Goal: Information Seeking & Learning: Find specific fact

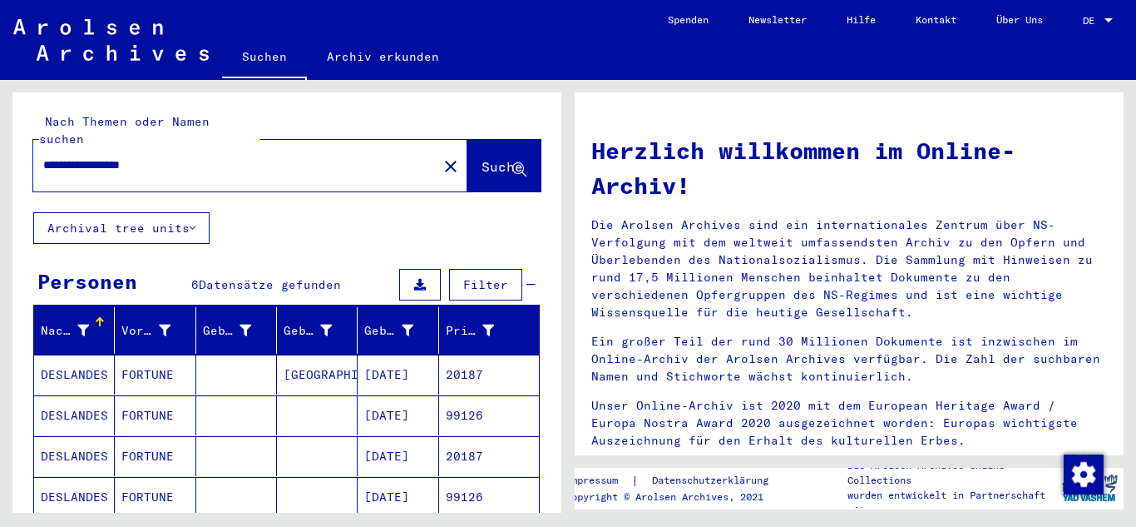
drag, startPoint x: 167, startPoint y: 149, endPoint x: 0, endPoint y: 151, distance: 167.2
click at [0, 151] on div "**********" at bounding box center [284, 296] width 568 height 433
type input "**********"
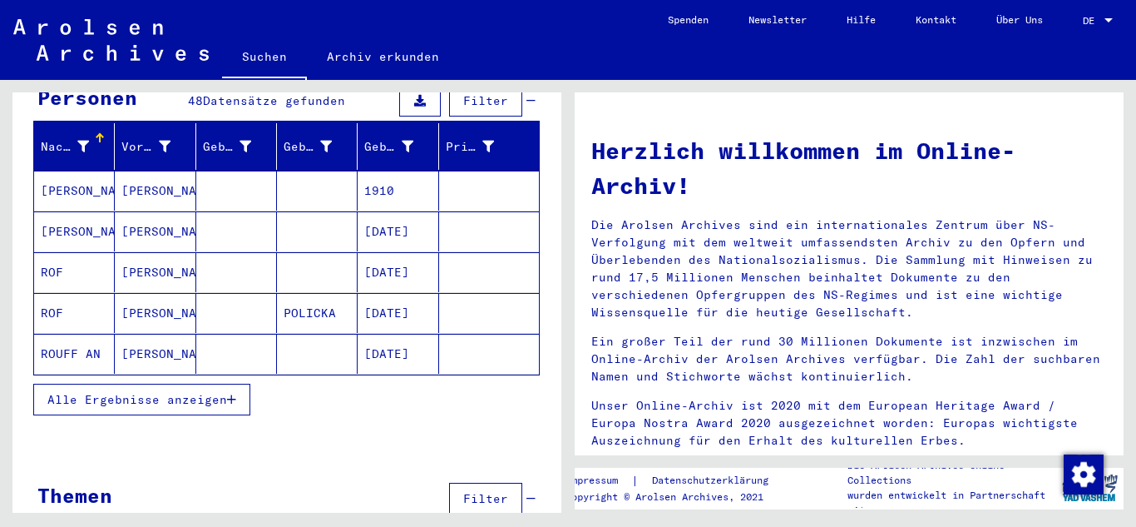
scroll to position [206, 0]
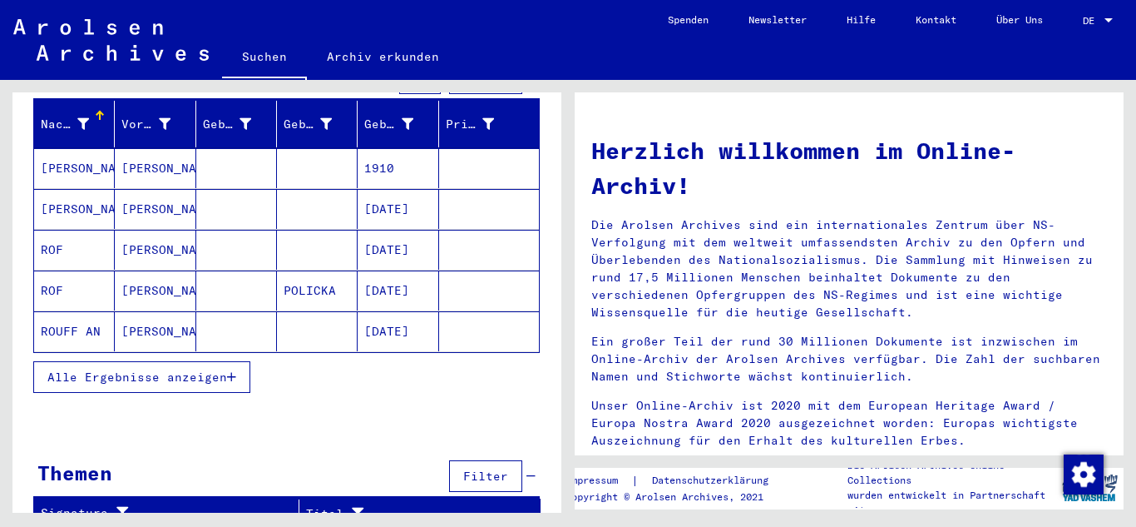
click at [204, 372] on button "Alle Ergebnisse anzeigen" at bounding box center [141, 377] width 217 height 32
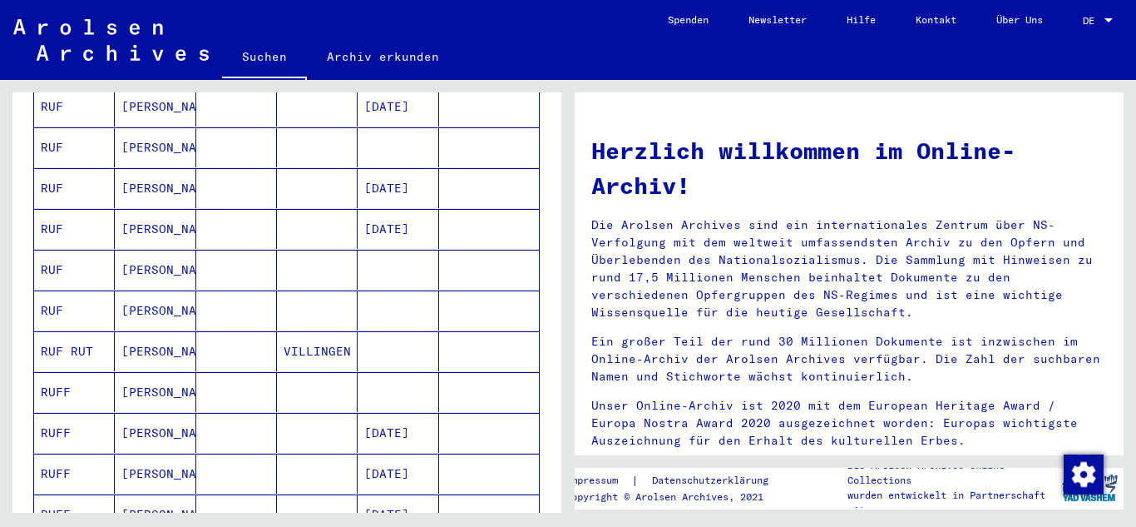
scroll to position [799, 0]
click at [166, 372] on mat-cell "[PERSON_NAME]" at bounding box center [155, 391] width 81 height 40
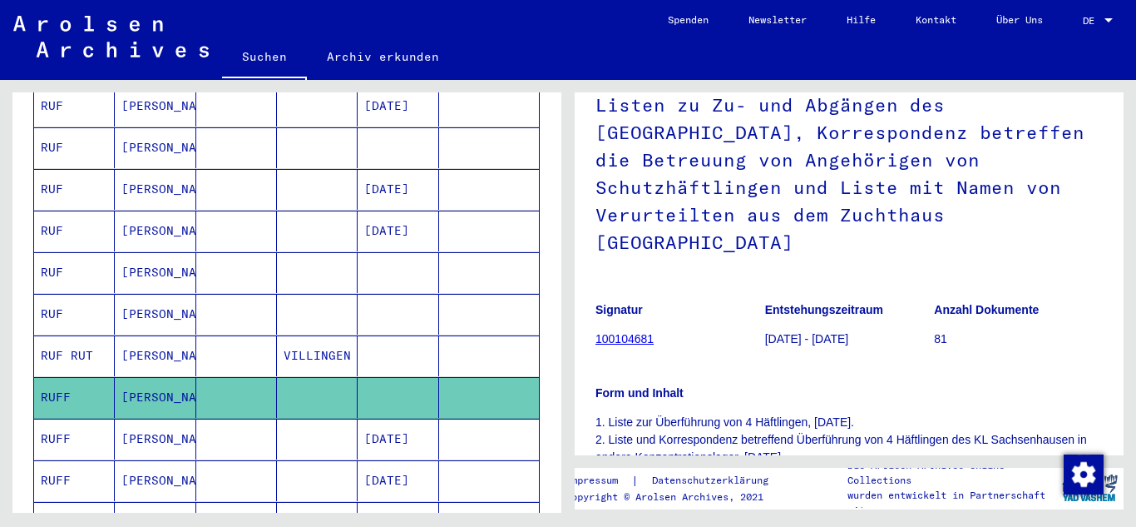
scroll to position [123, 0]
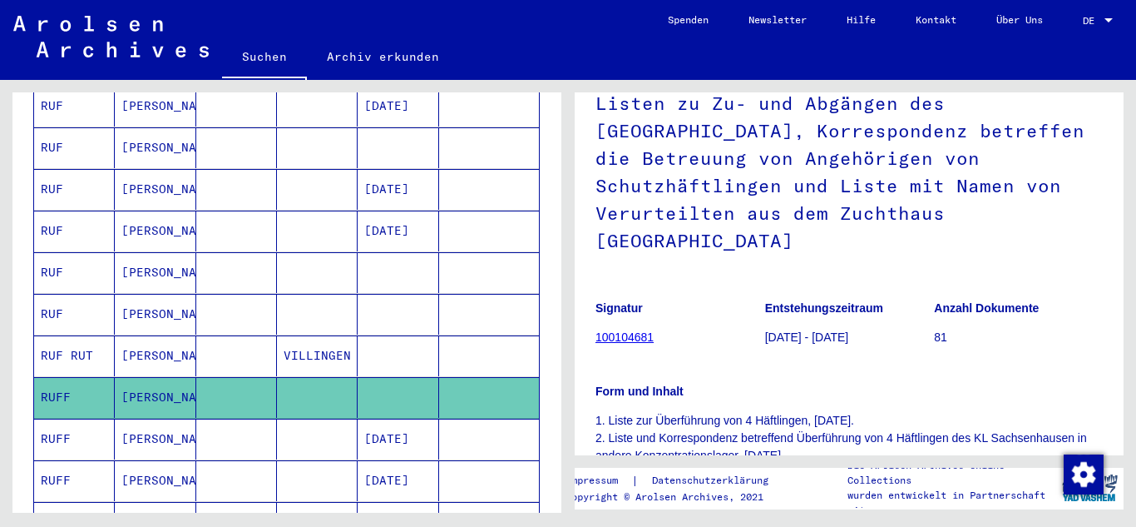
click at [619, 330] on link "100104681" at bounding box center [625, 336] width 58 height 13
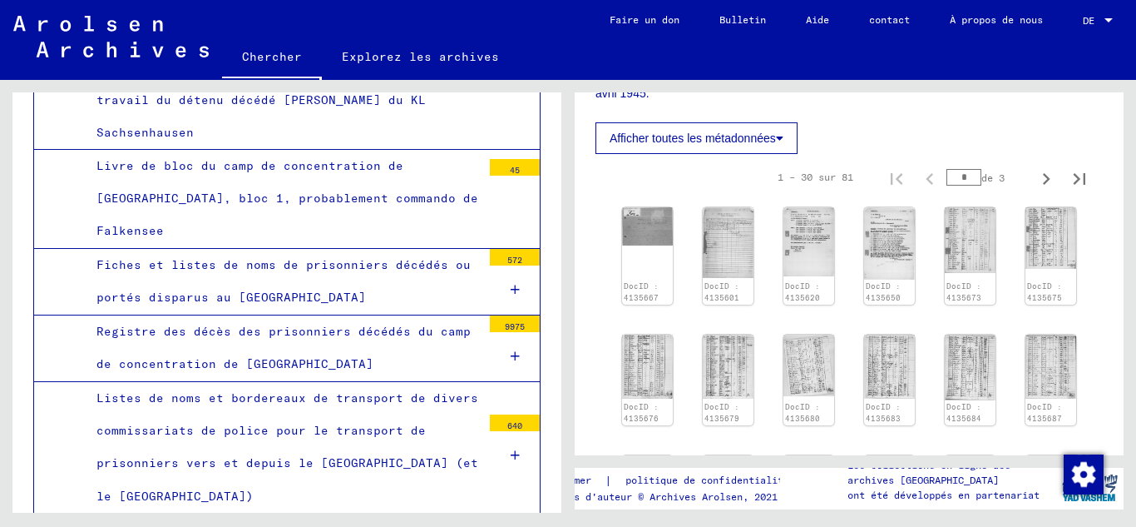
scroll to position [556, 0]
click at [727, 229] on img at bounding box center [727, 241] width 53 height 74
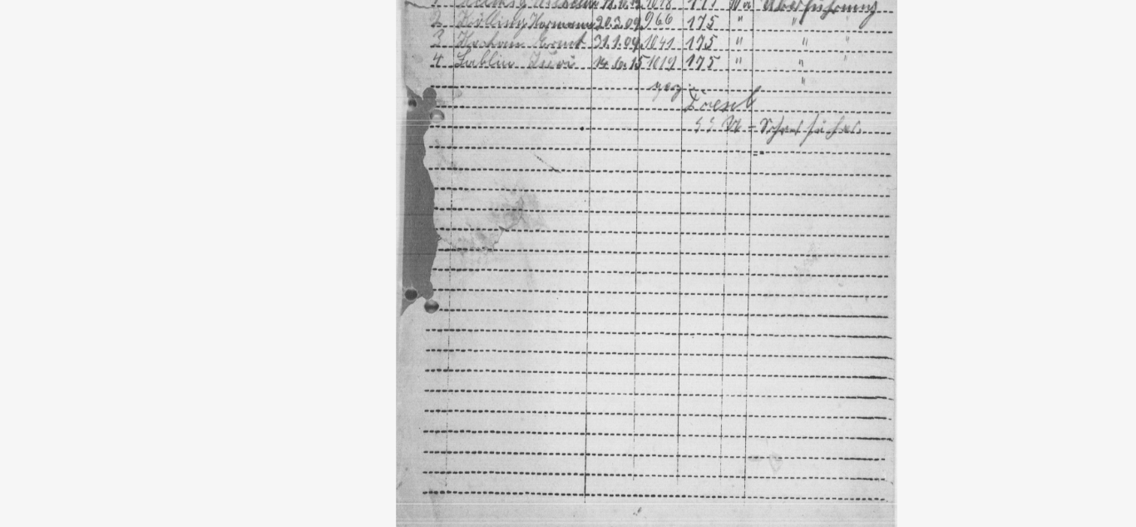
drag, startPoint x: 484, startPoint y: 245, endPoint x: 470, endPoint y: 343, distance: 99.2
click at [470, 343] on img at bounding box center [569, 222] width 796 height 360
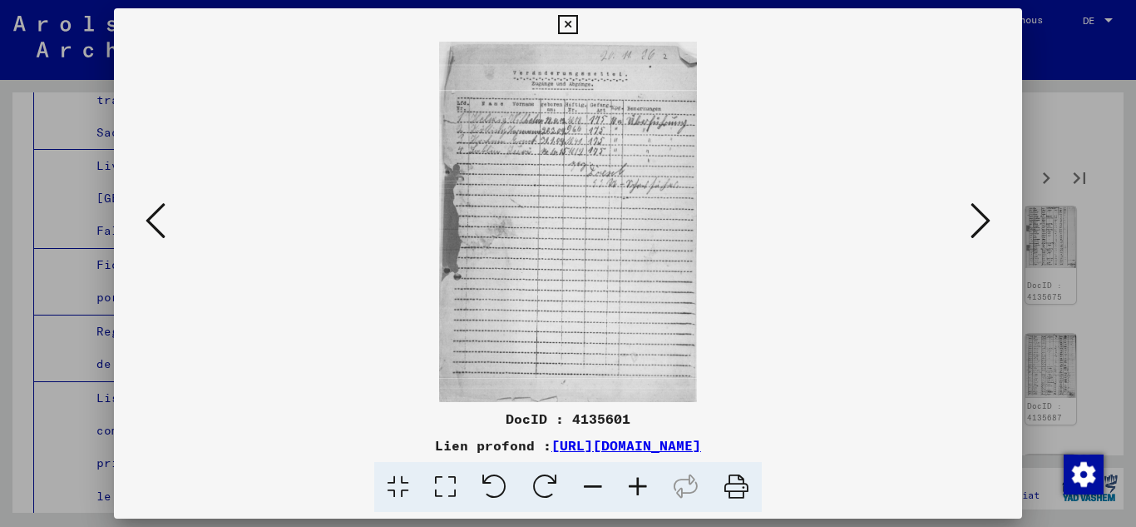
click at [562, 30] on icon at bounding box center [567, 25] width 19 height 20
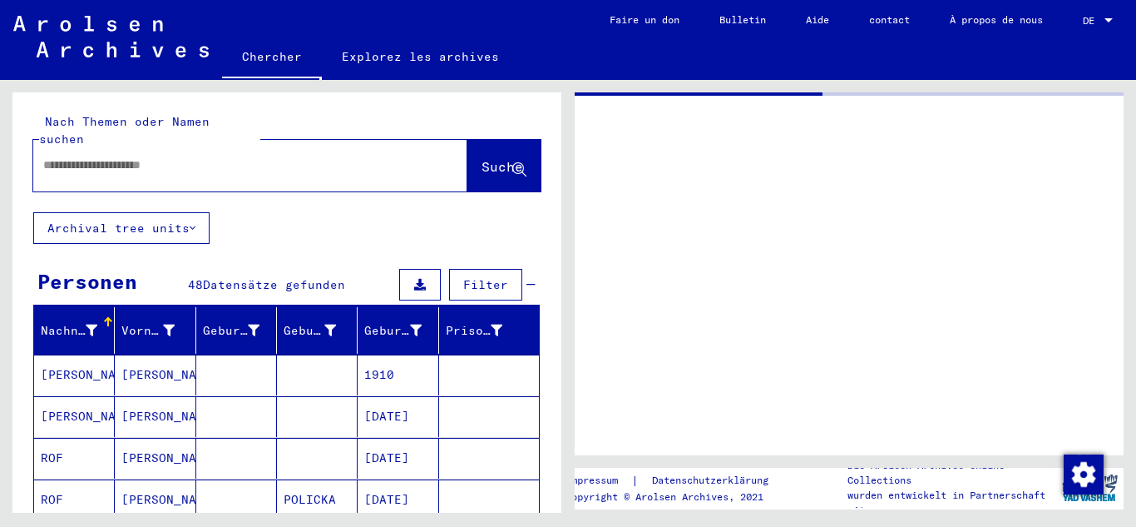
type input "*******"
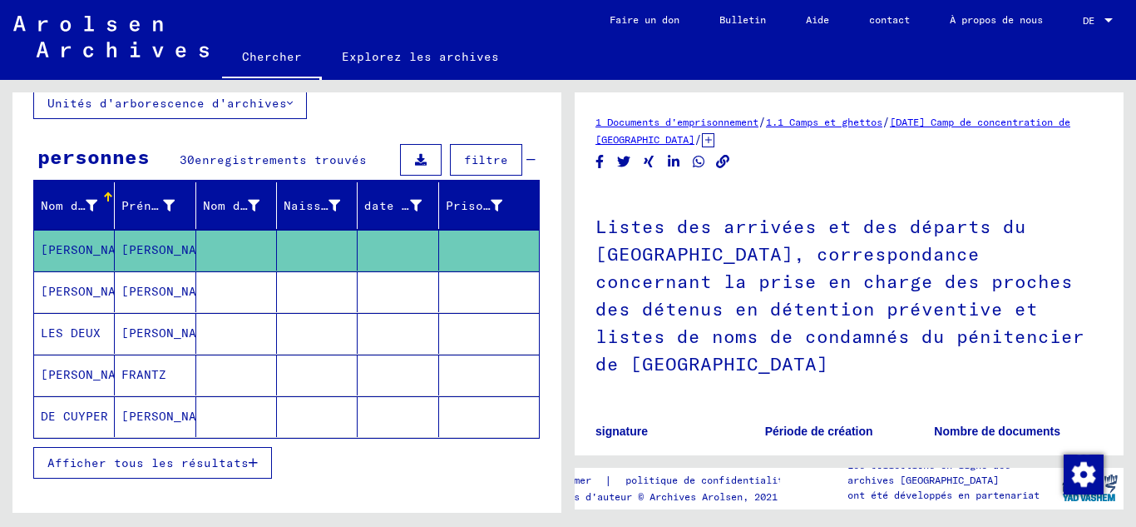
scroll to position [126, 0]
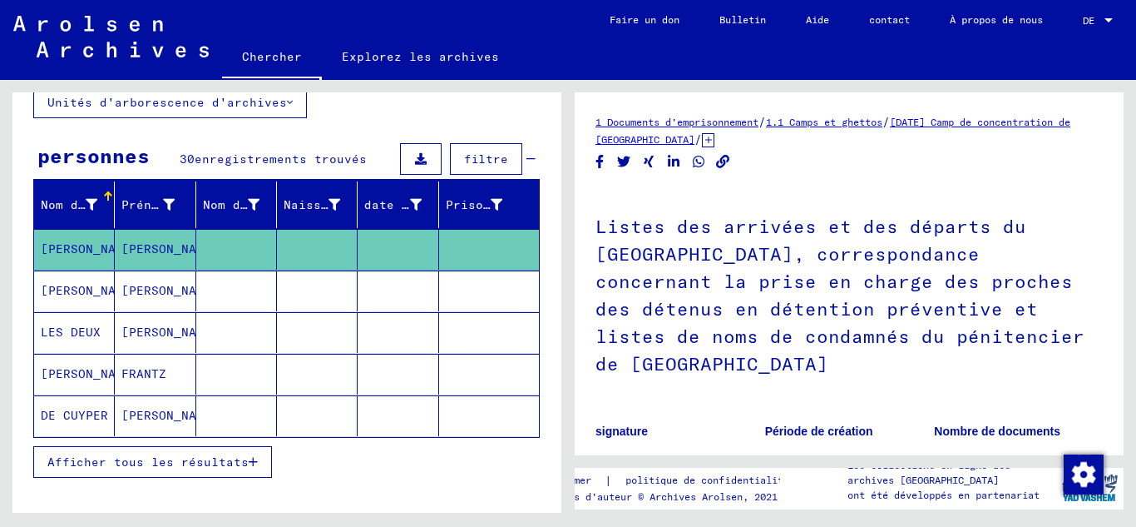
click at [147, 452] on button "Afficher tous les résultats" at bounding box center [152, 462] width 239 height 32
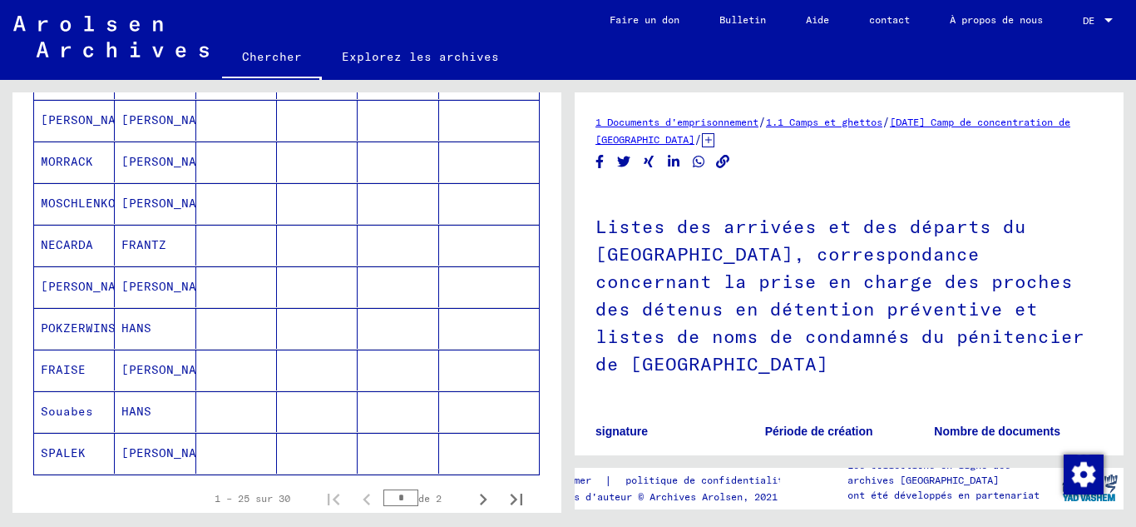
scroll to position [921, 0]
click at [475, 502] on icon "Page suivante" at bounding box center [483, 498] width 23 height 23
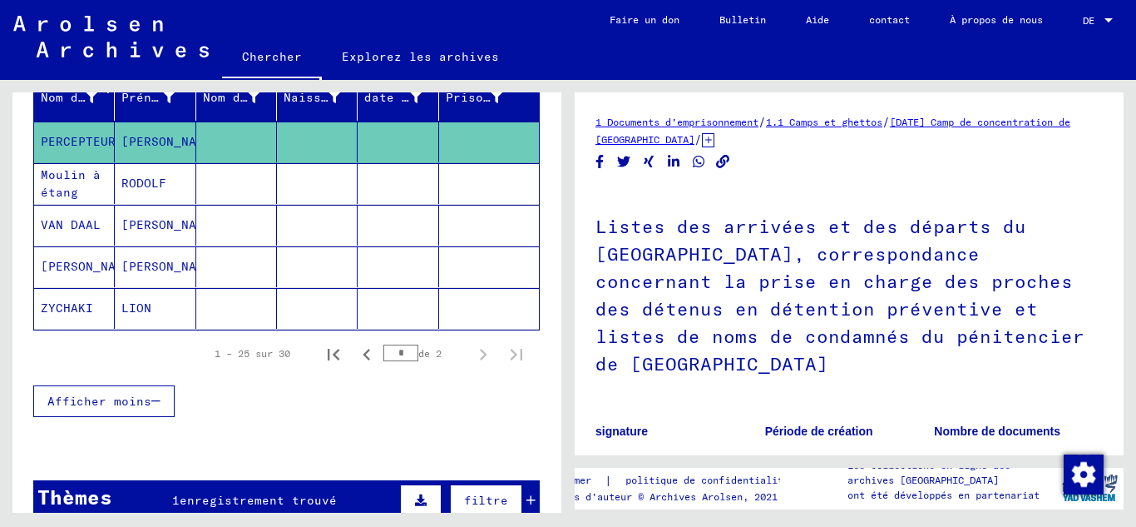
scroll to position [232, 0]
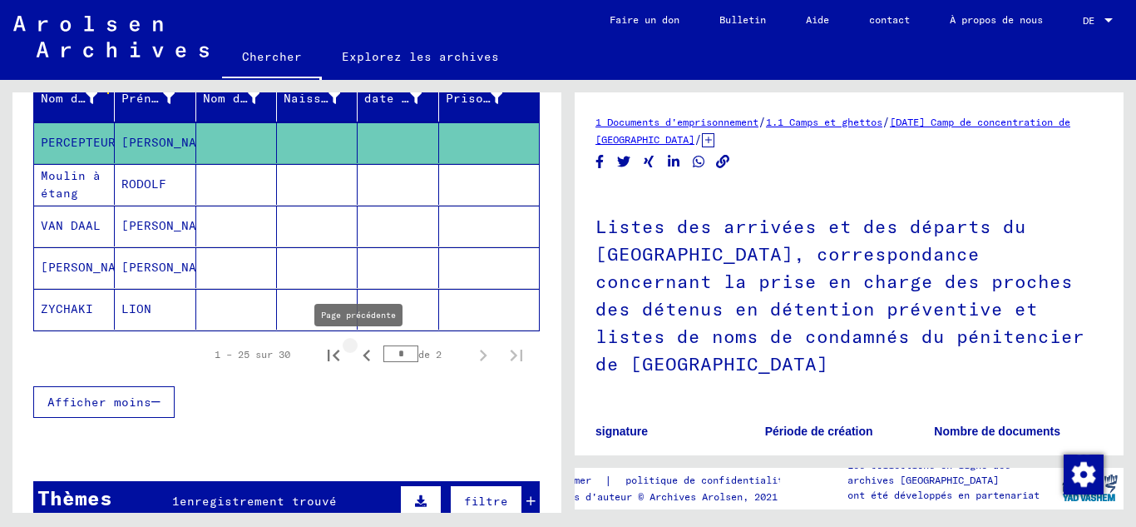
click at [355, 355] on icon "Page précédente" at bounding box center [366, 355] width 23 height 23
type input "*"
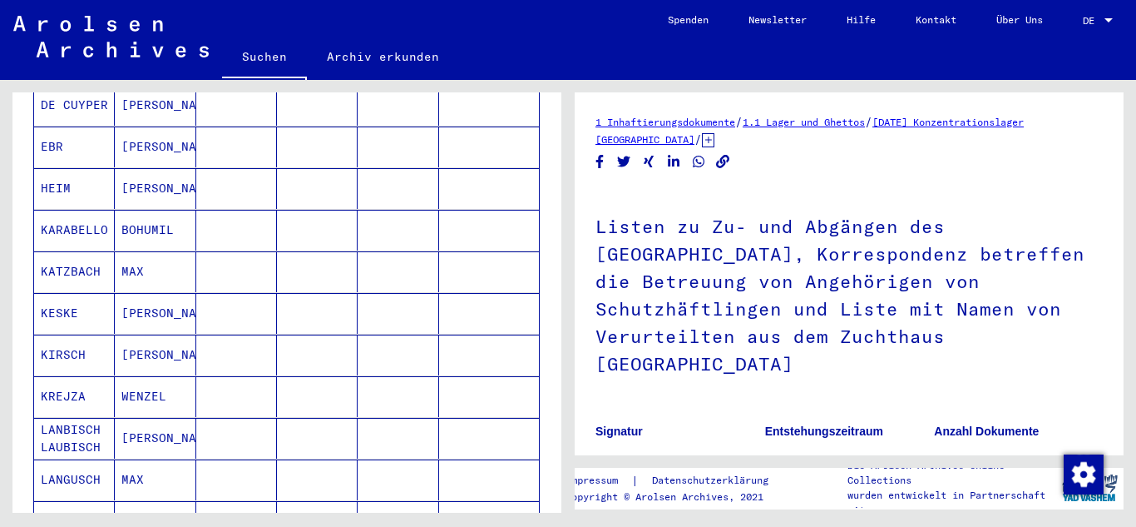
scroll to position [0, 0]
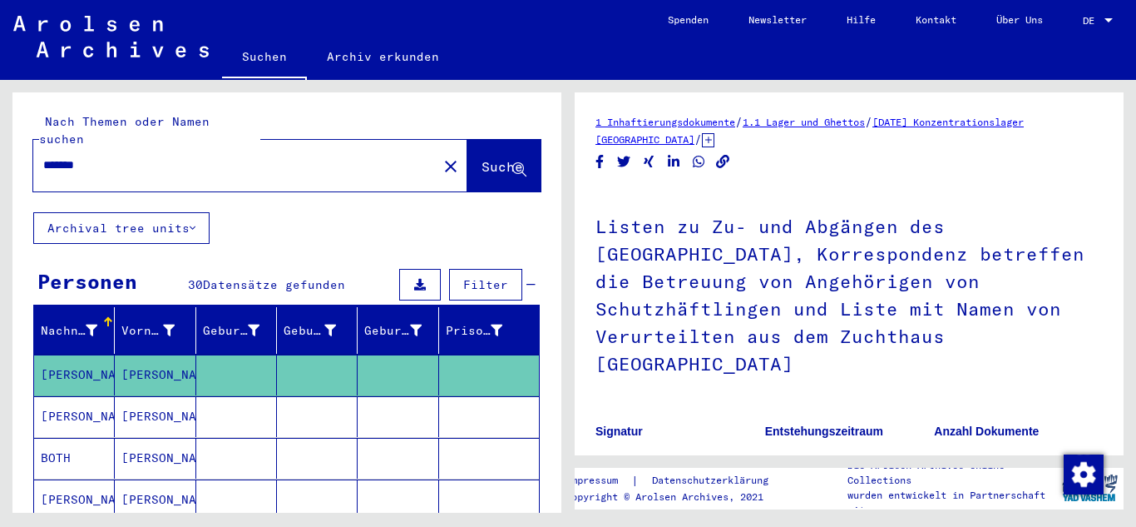
drag, startPoint x: 166, startPoint y: 141, endPoint x: 8, endPoint y: 141, distance: 157.2
click at [8, 141] on div "Nach Themen oder Namen suchen ******* close Suche Archival tree units Personen …" at bounding box center [284, 296] width 568 height 433
type input "**********"
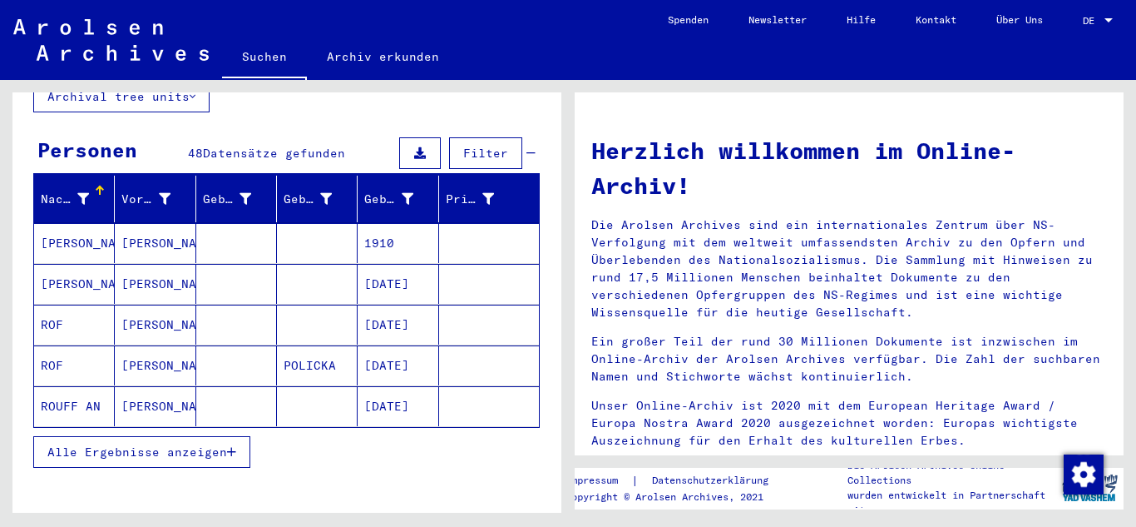
scroll to position [146, 0]
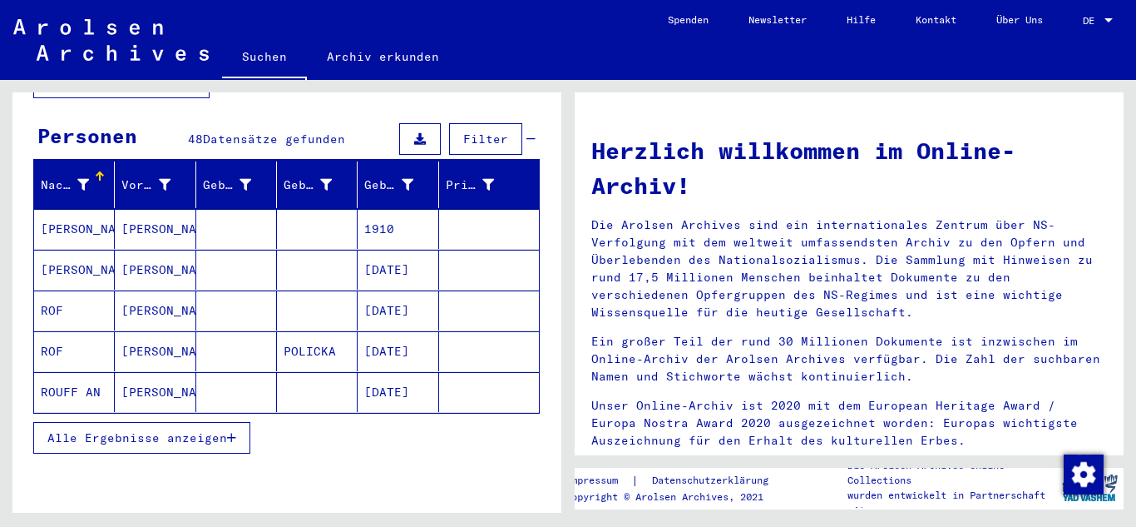
click at [195, 430] on span "Alle Ergebnisse anzeigen" at bounding box center [137, 437] width 180 height 15
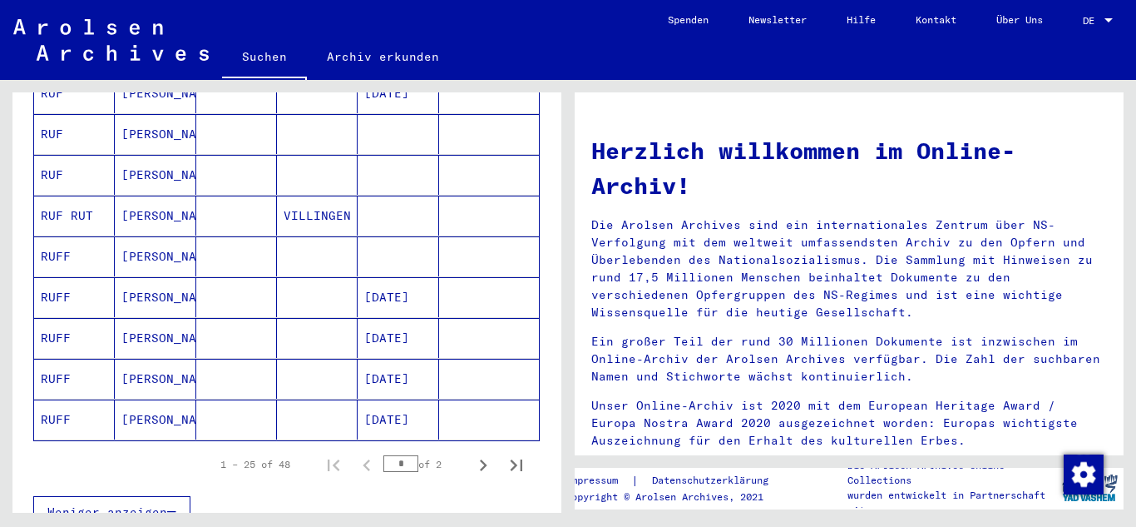
scroll to position [945, 0]
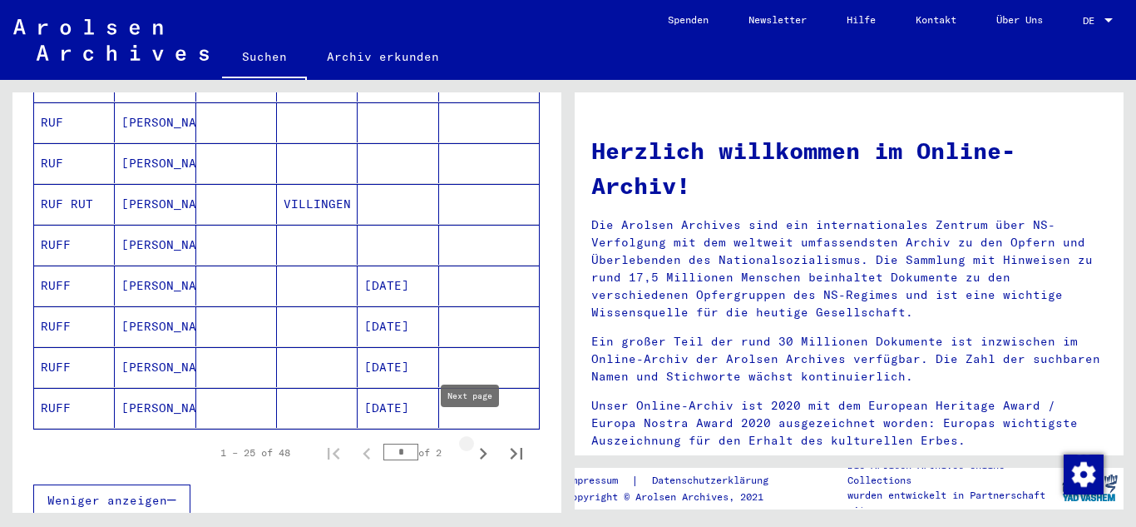
click at [472, 442] on icon "Next page" at bounding box center [483, 453] width 23 height 23
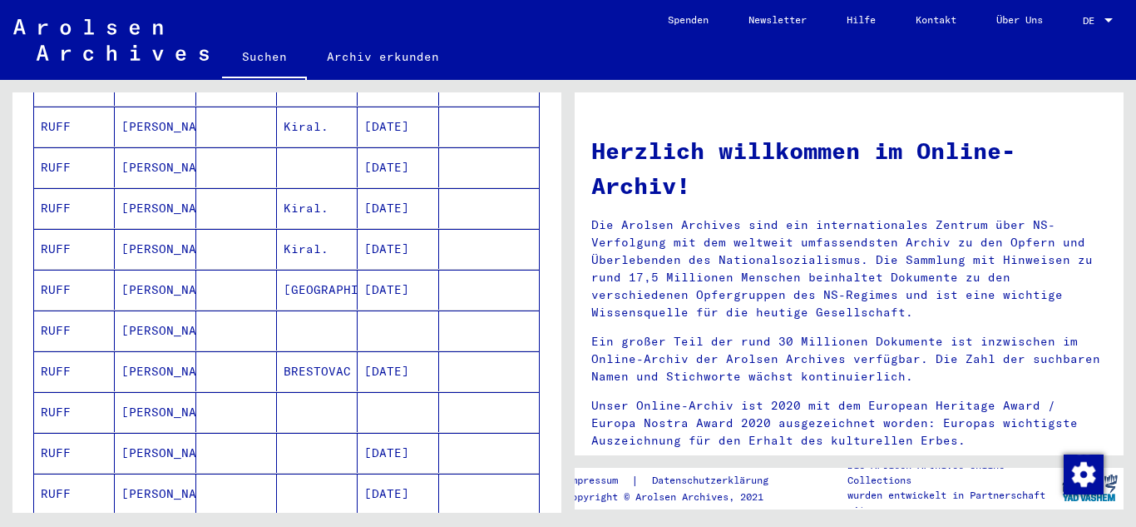
scroll to position [973, 0]
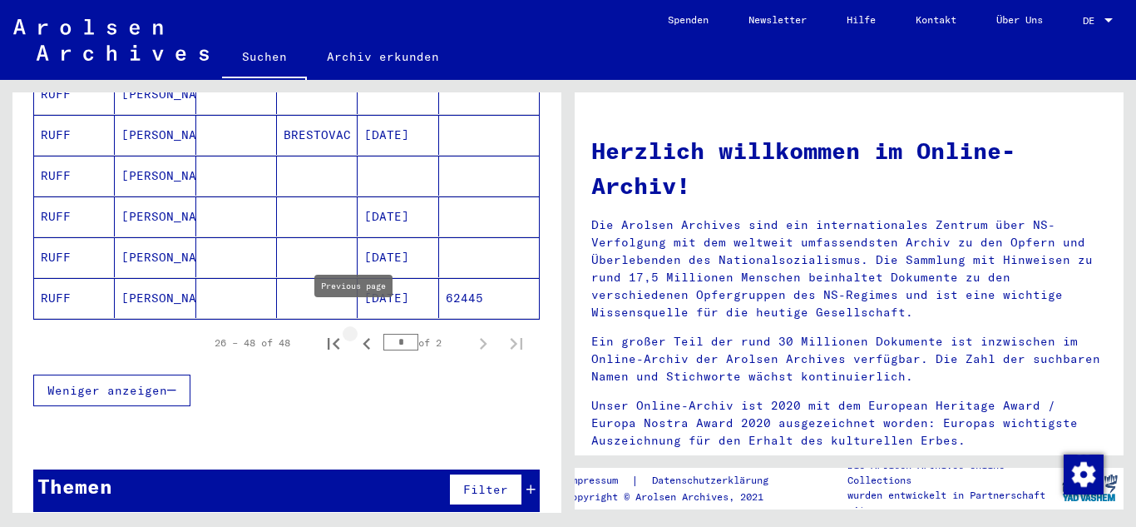
click at [355, 335] on icon "Previous page" at bounding box center [366, 343] width 23 height 23
type input "*"
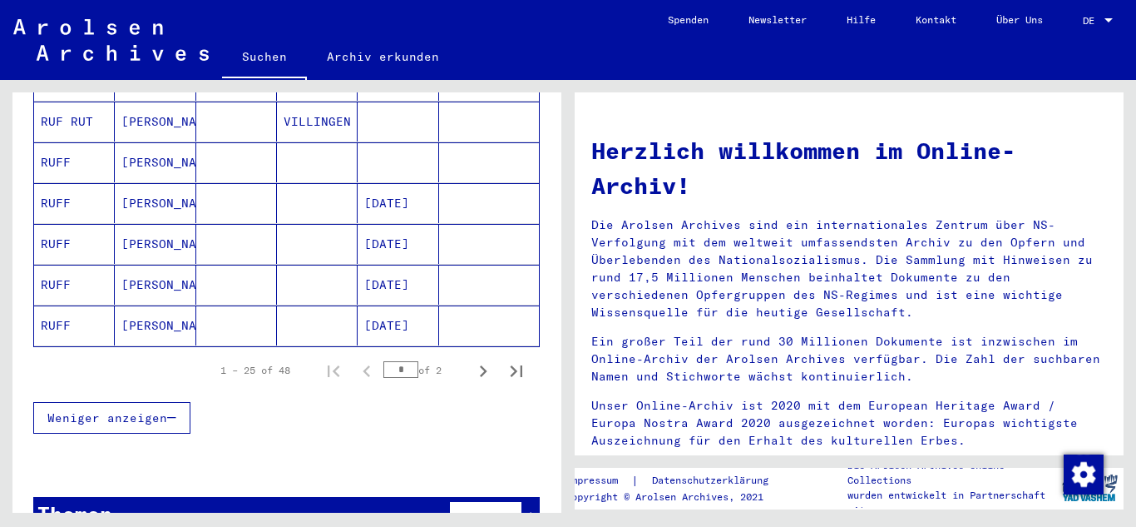
scroll to position [1055, 0]
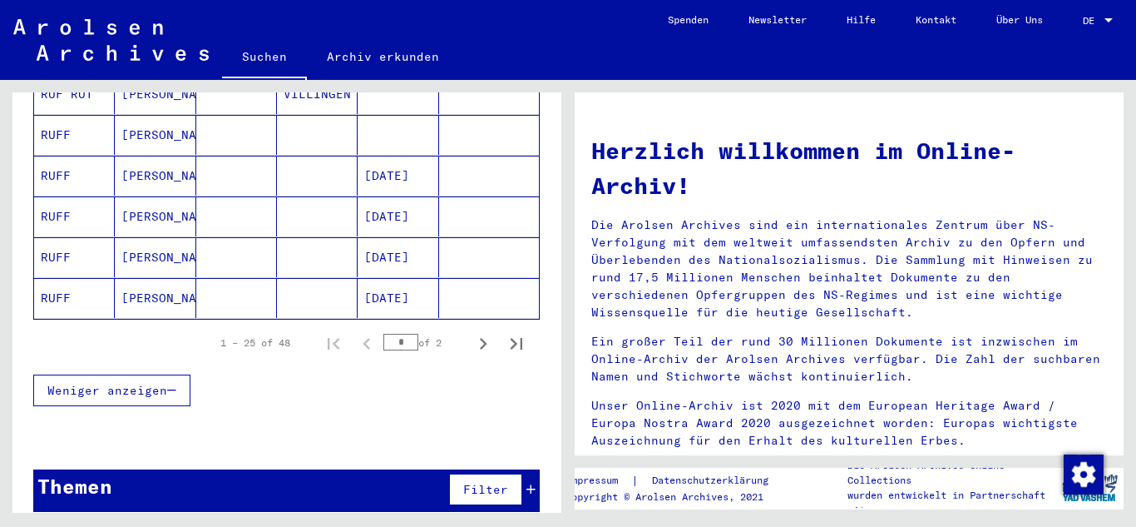
click at [156, 383] on span "Weniger anzeigen" at bounding box center [107, 390] width 120 height 15
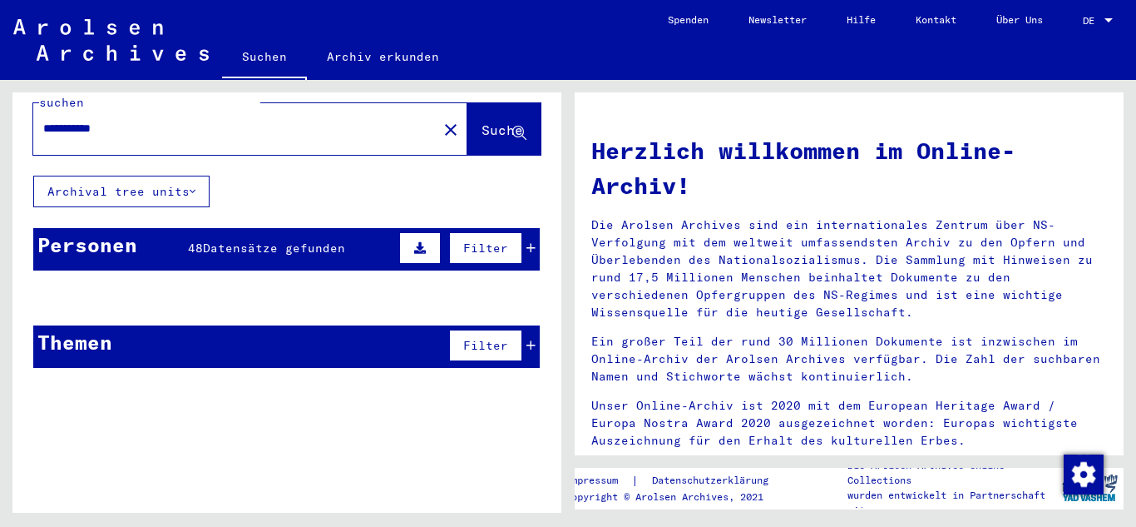
scroll to position [0, 0]
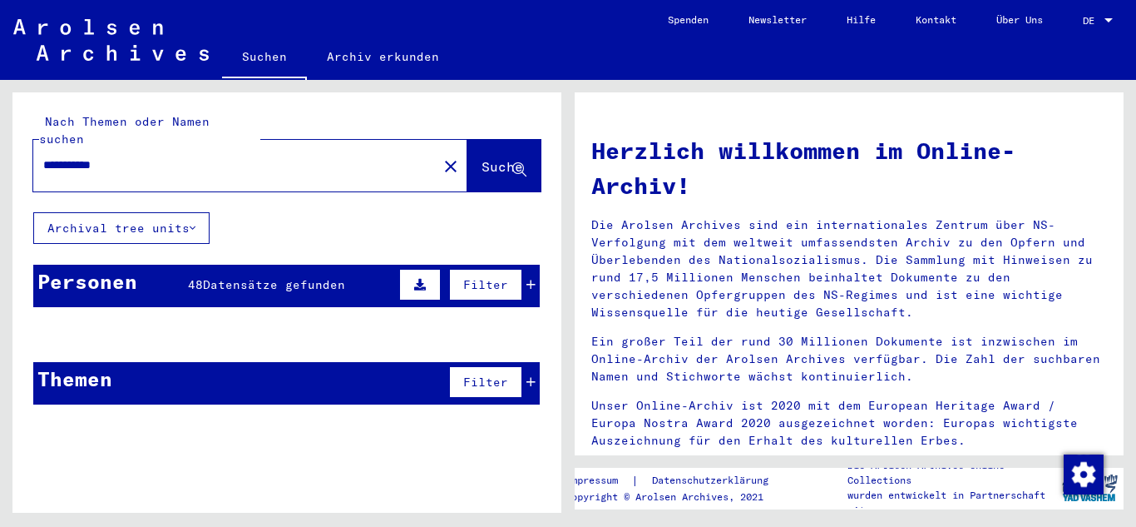
drag, startPoint x: 176, startPoint y: 152, endPoint x: 0, endPoint y: 125, distance: 177.7
click at [0, 125] on div "**********" at bounding box center [284, 296] width 568 height 433
click at [111, 156] on input "**********" at bounding box center [230, 164] width 374 height 17
click at [527, 279] on icon at bounding box center [531, 285] width 9 height 12
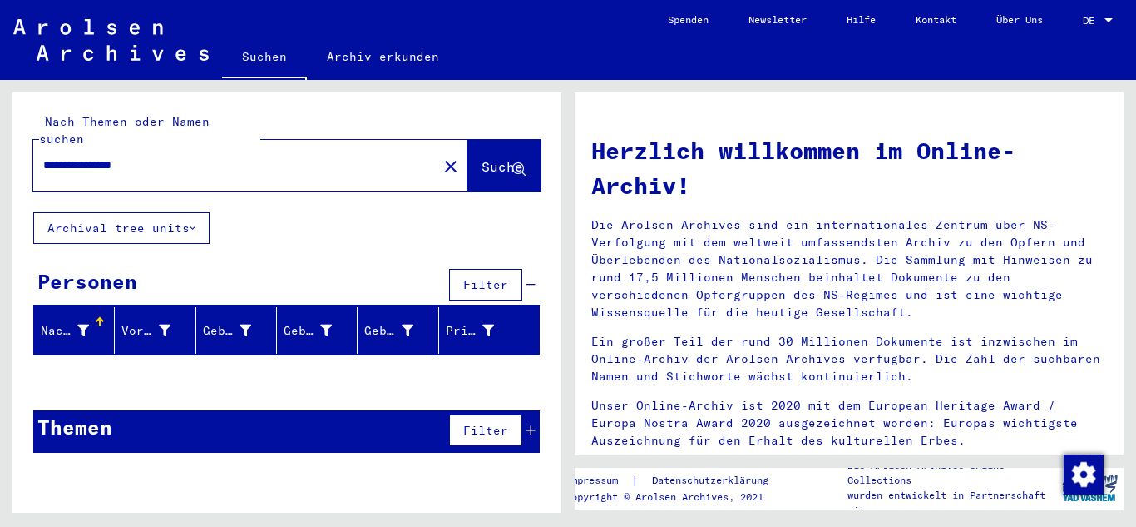
click at [101, 156] on input "**********" at bounding box center [230, 164] width 374 height 17
type input "**********"
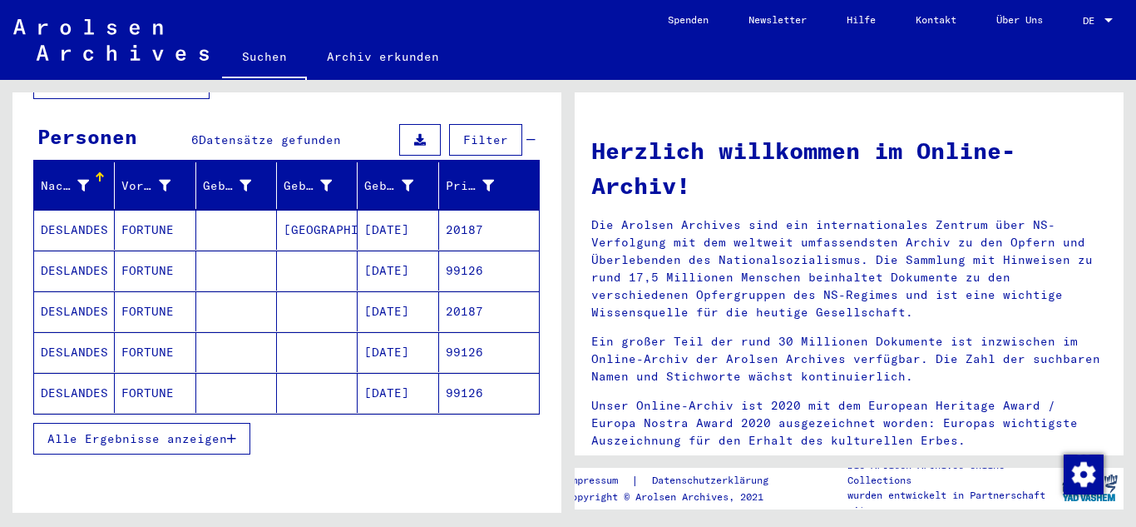
scroll to position [146, 0]
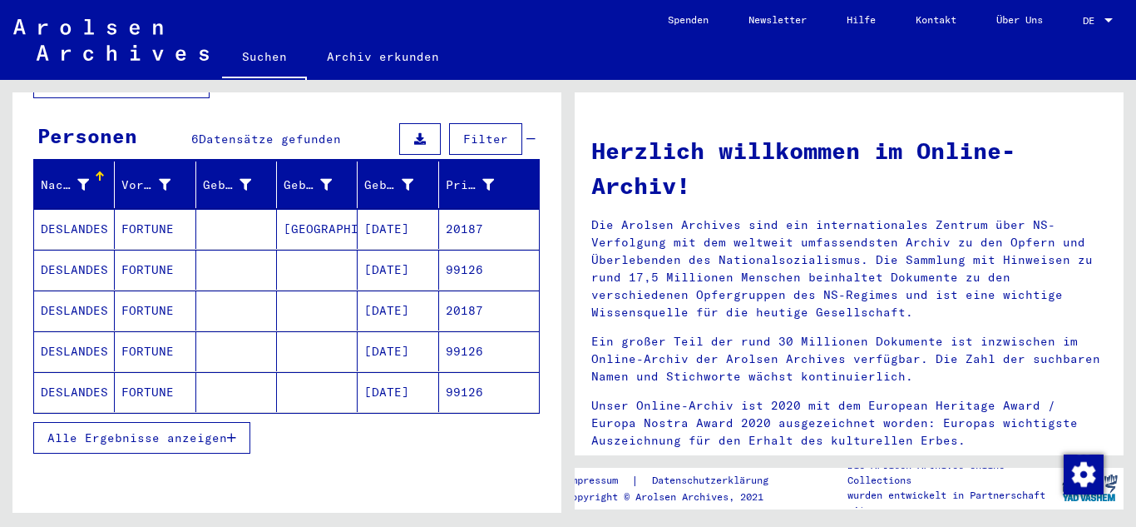
click at [376, 210] on mat-cell "[DATE]" at bounding box center [398, 229] width 81 height 40
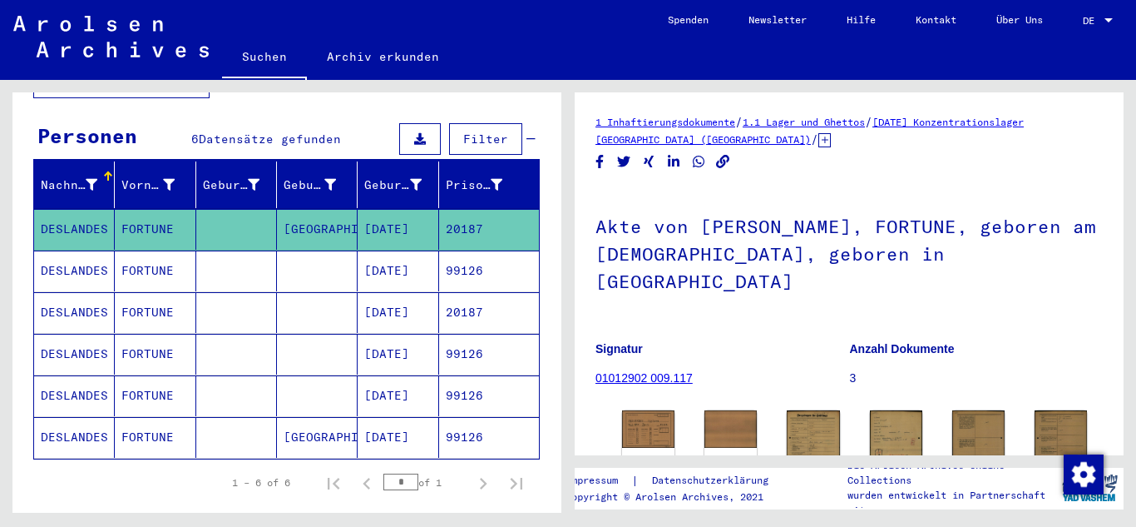
click at [306, 420] on mat-cell "[GEOGRAPHIC_DATA]" at bounding box center [317, 437] width 81 height 41
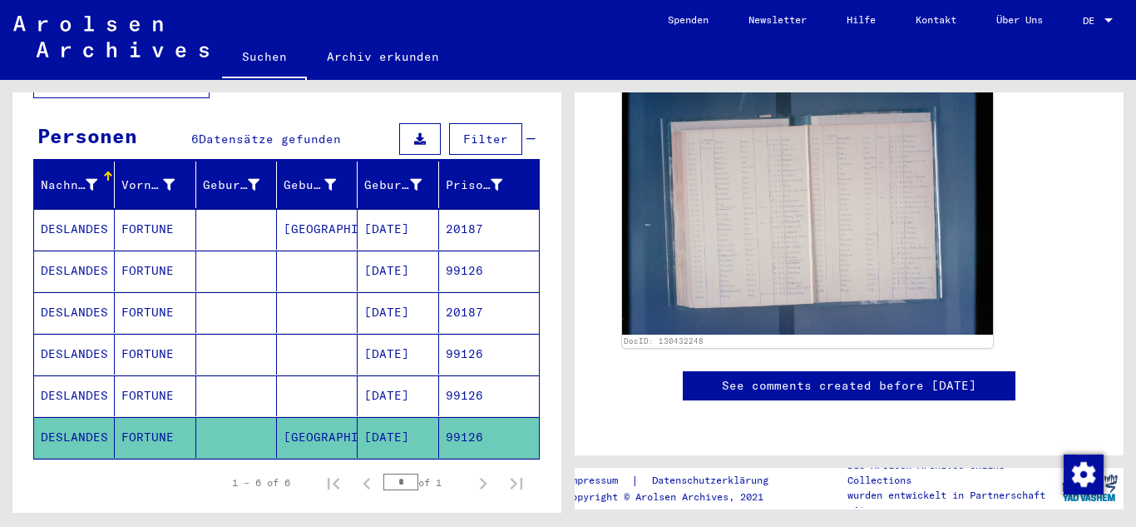
scroll to position [450, 0]
click at [373, 388] on mat-cell "[DATE]" at bounding box center [398, 395] width 81 height 41
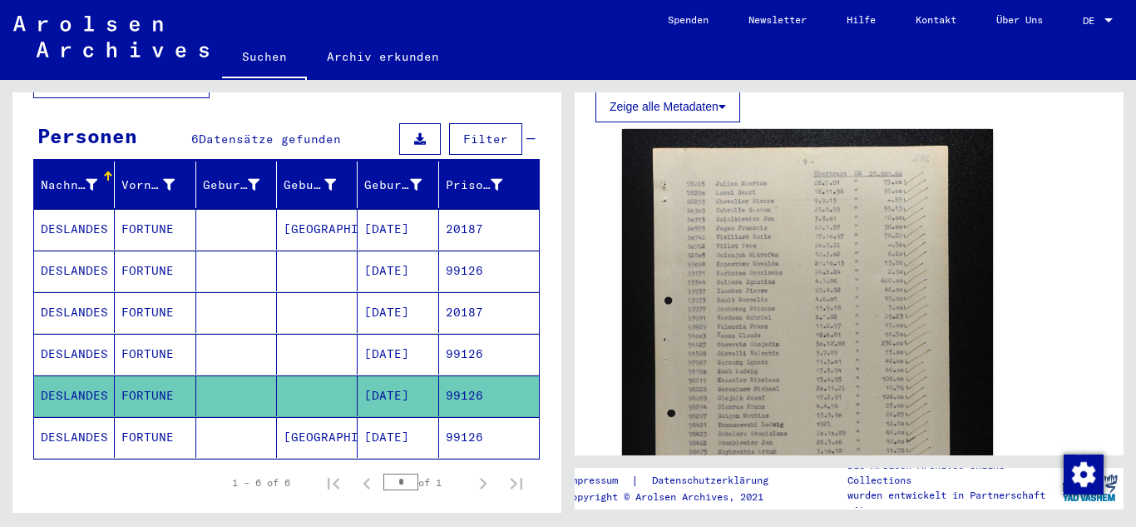
scroll to position [420, 0]
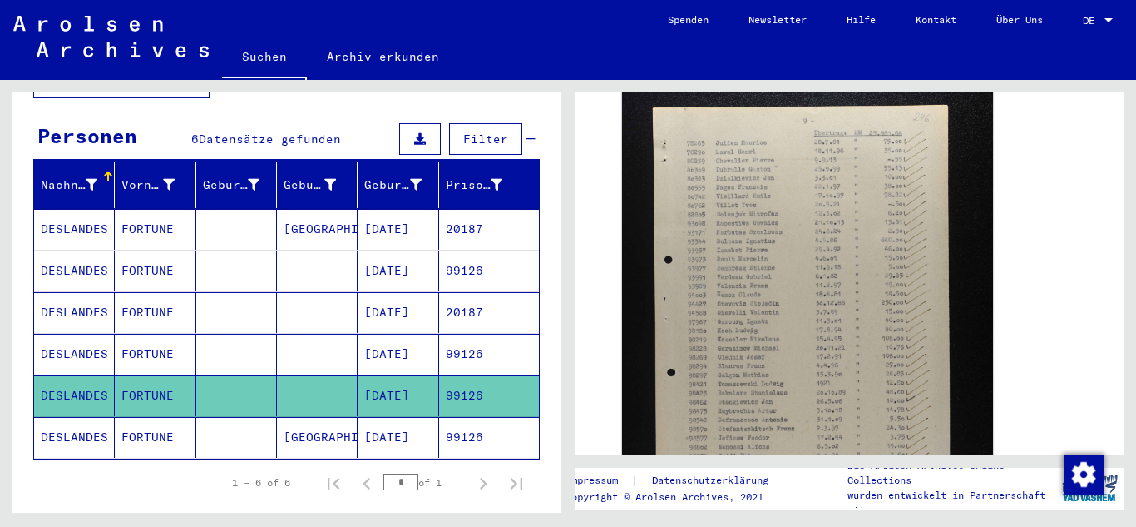
click at [398, 337] on mat-cell "[DATE]" at bounding box center [398, 354] width 81 height 41
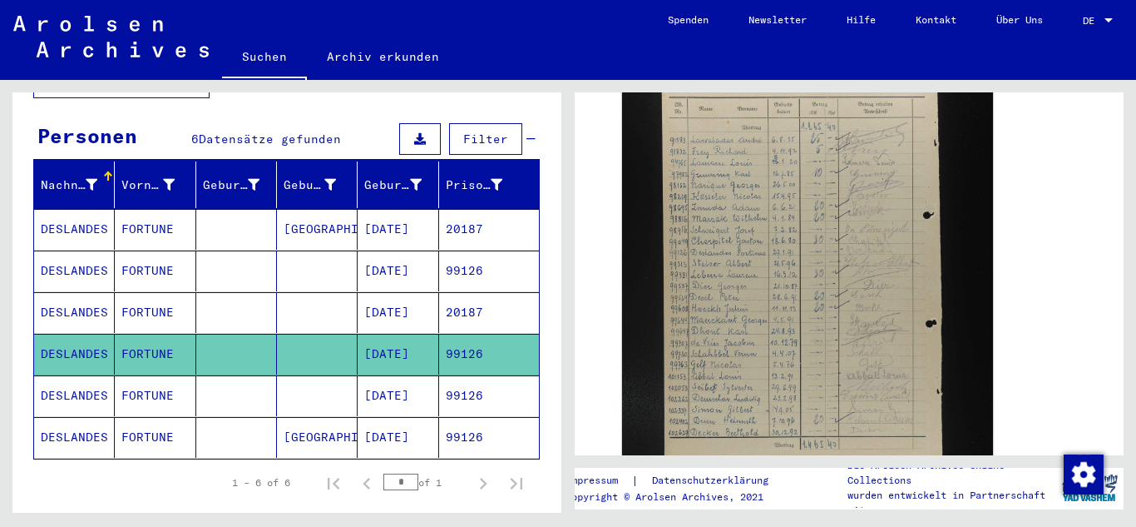
scroll to position [510, 0]
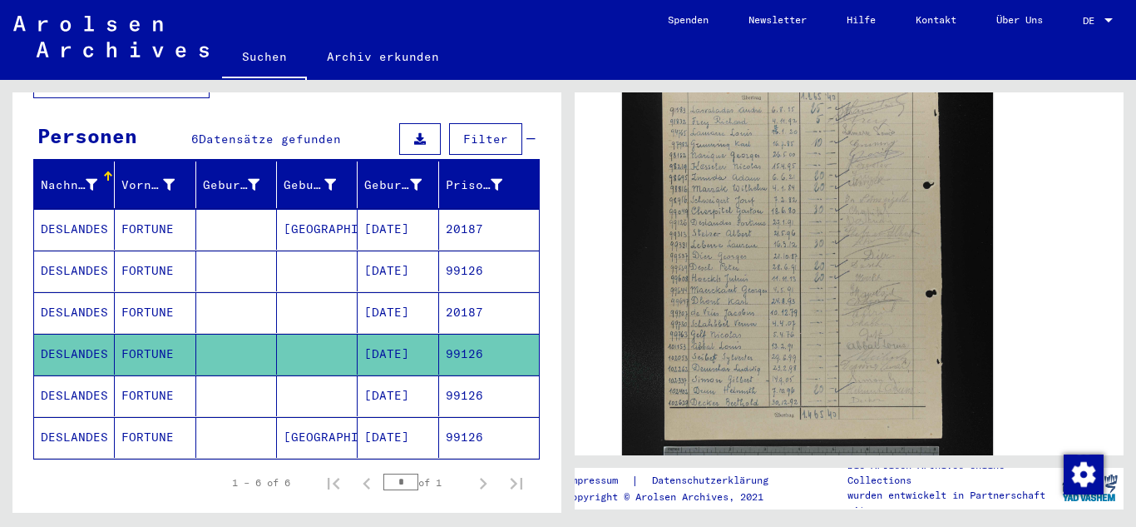
click at [366, 312] on mat-cell "[DATE]" at bounding box center [398, 312] width 81 height 41
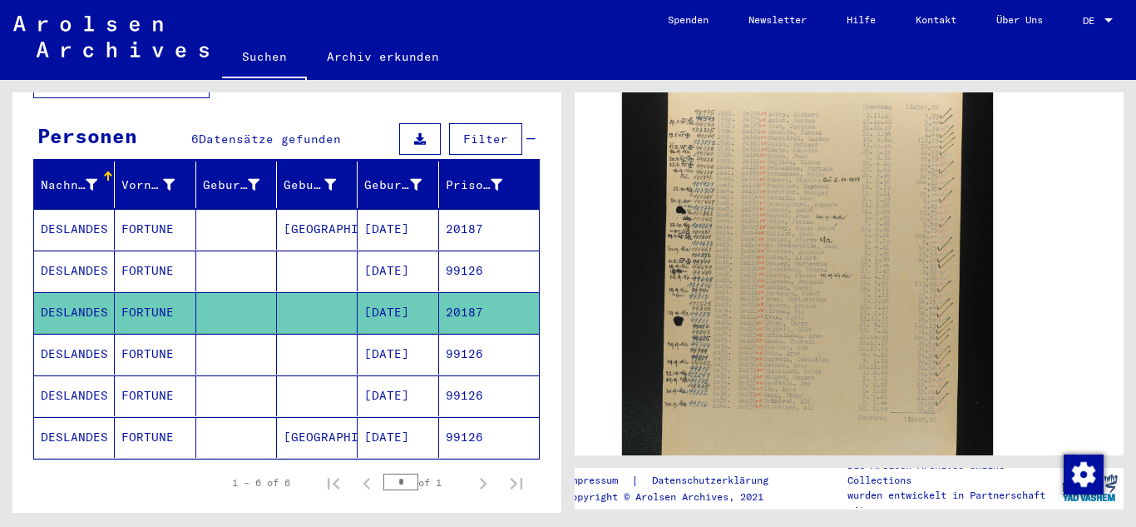
scroll to position [537, 0]
click at [400, 259] on mat-cell "[DATE]" at bounding box center [398, 270] width 81 height 41
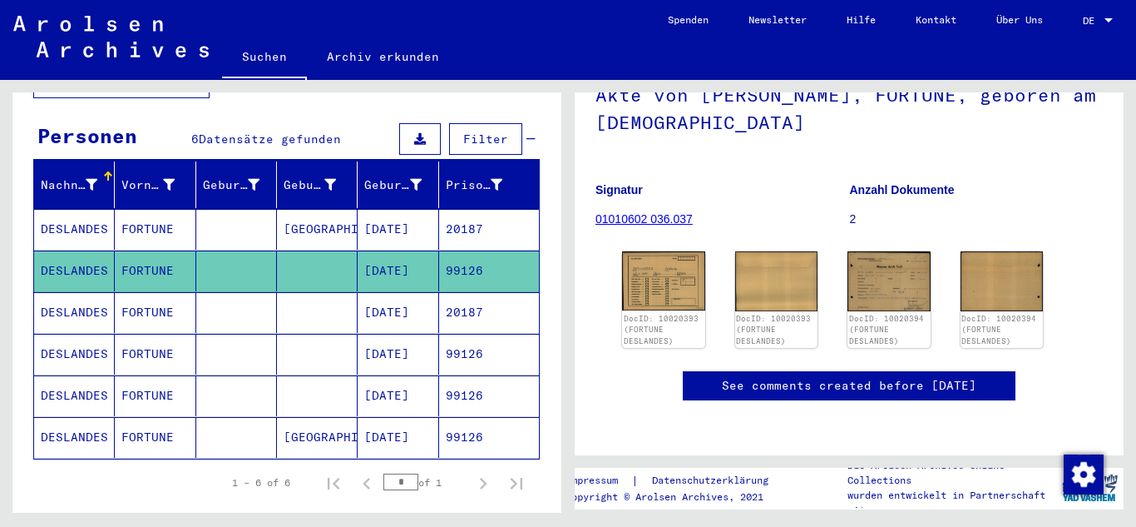
scroll to position [190, 0]
click at [656, 249] on img at bounding box center [664, 280] width 87 height 62
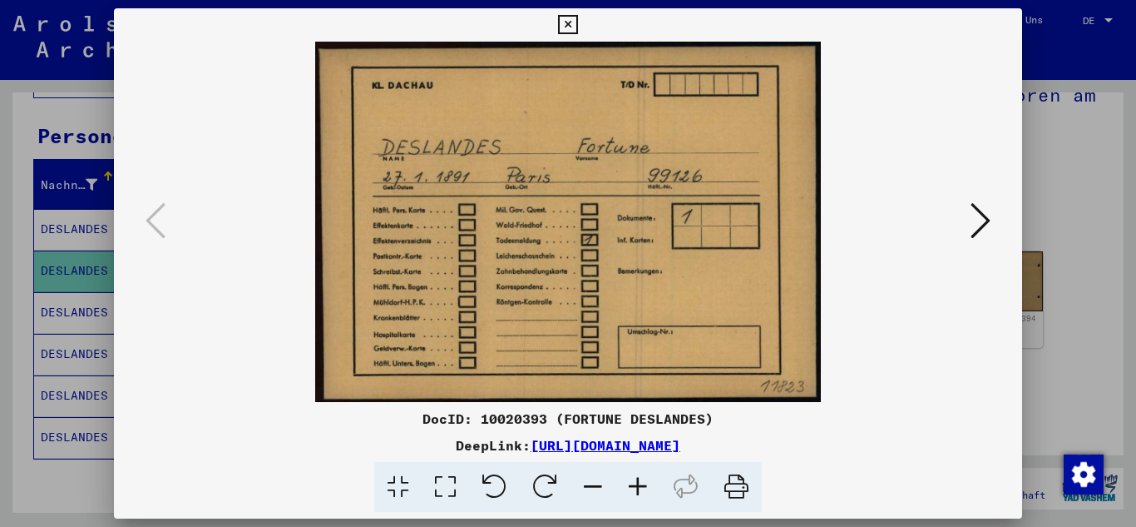
click at [656, 224] on img at bounding box center [569, 222] width 796 height 360
click at [979, 228] on icon at bounding box center [981, 220] width 20 height 40
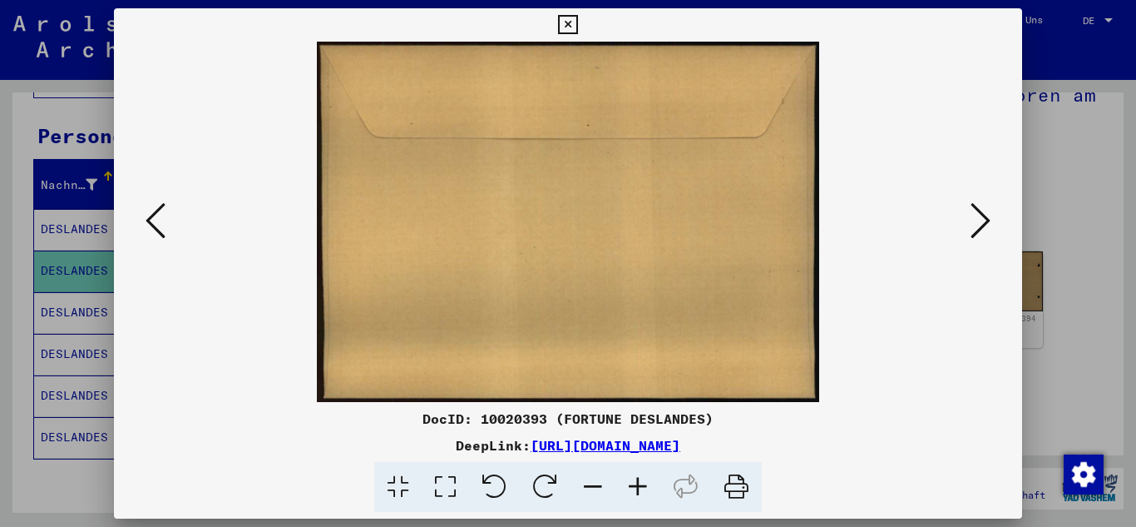
click at [979, 228] on icon at bounding box center [981, 220] width 20 height 40
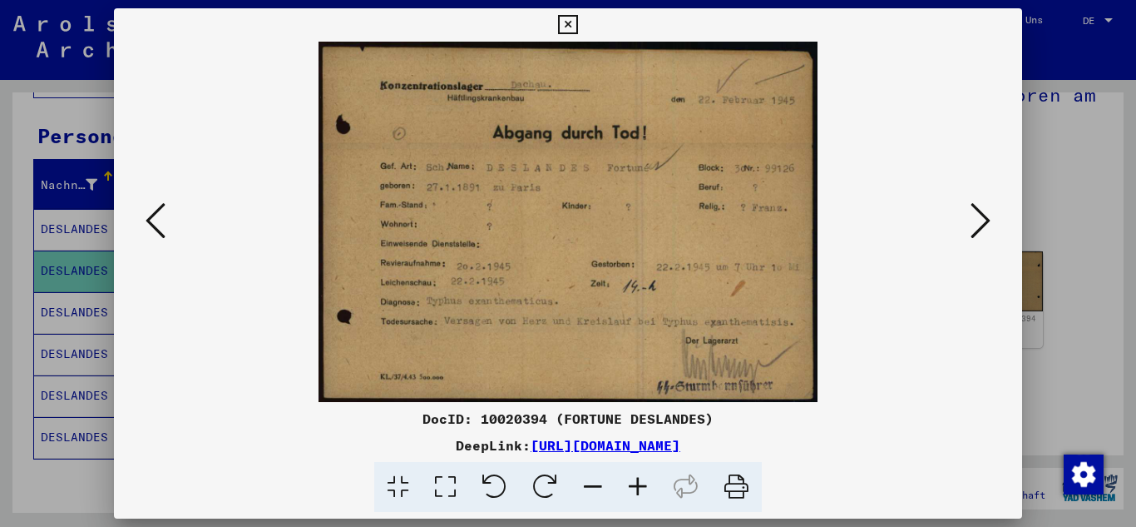
click at [979, 228] on icon at bounding box center [981, 220] width 20 height 40
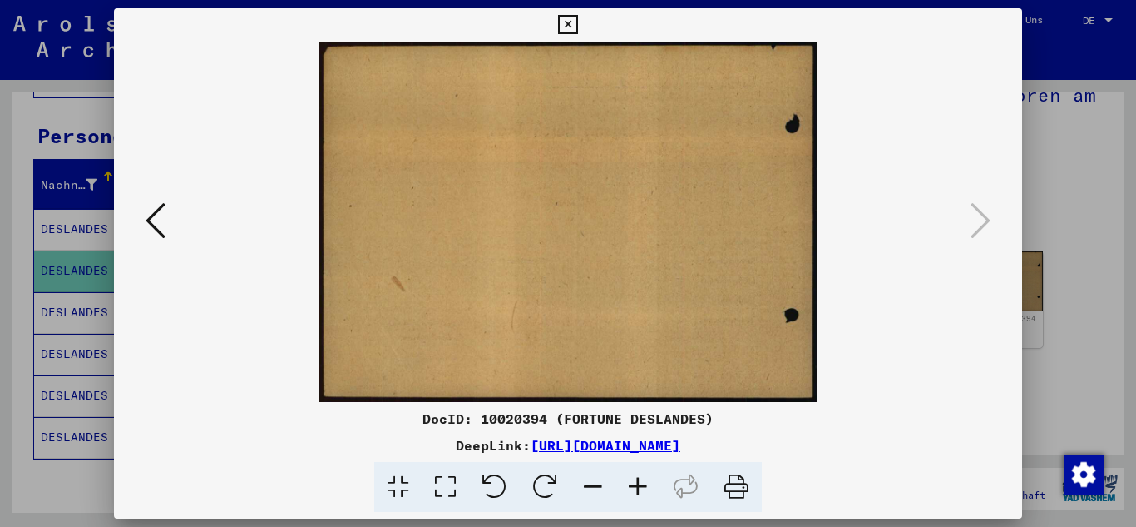
click at [146, 221] on icon at bounding box center [156, 220] width 20 height 40
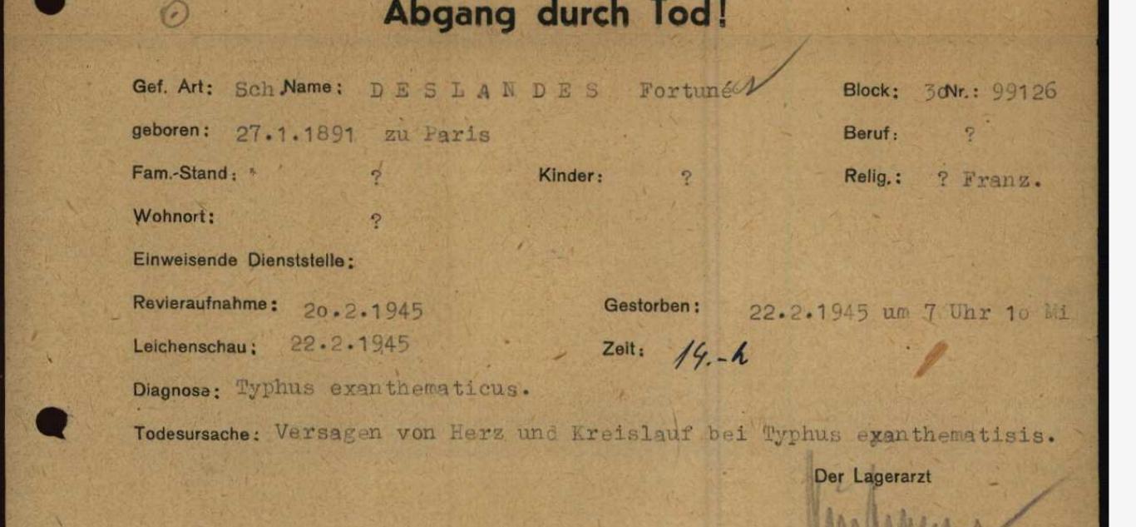
drag, startPoint x: 735, startPoint y: 241, endPoint x: 733, endPoint y: 255, distance: 13.5
click at [733, 255] on img at bounding box center [569, 222] width 796 height 360
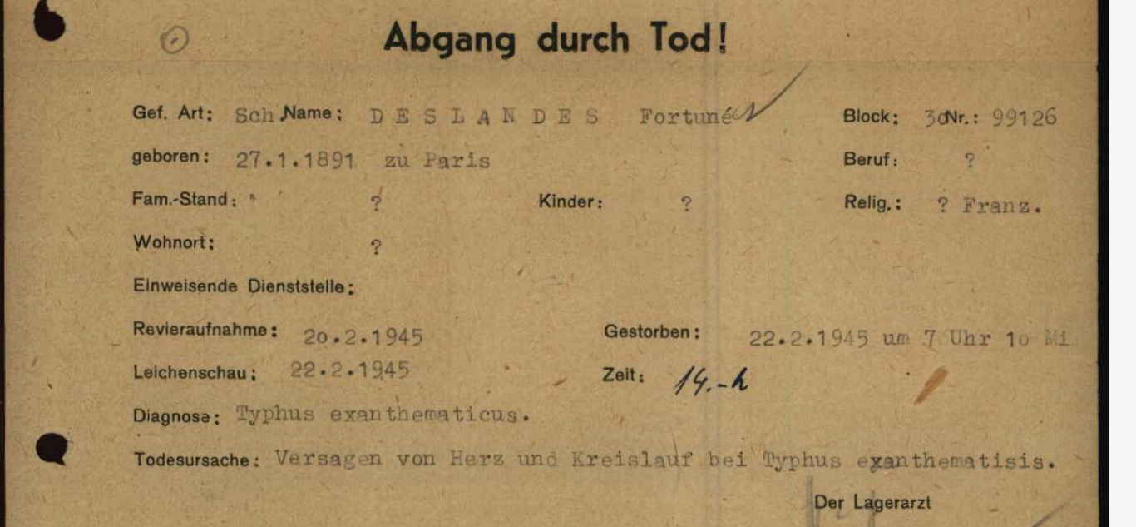
drag, startPoint x: 574, startPoint y: 249, endPoint x: 562, endPoint y: 231, distance: 21.0
click at [562, 231] on img at bounding box center [569, 222] width 796 height 360
drag, startPoint x: 562, startPoint y: 231, endPoint x: 564, endPoint y: 168, distance: 63.2
click at [564, 168] on img at bounding box center [569, 222] width 796 height 360
drag, startPoint x: 557, startPoint y: 231, endPoint x: 564, endPoint y: 202, distance: 30.1
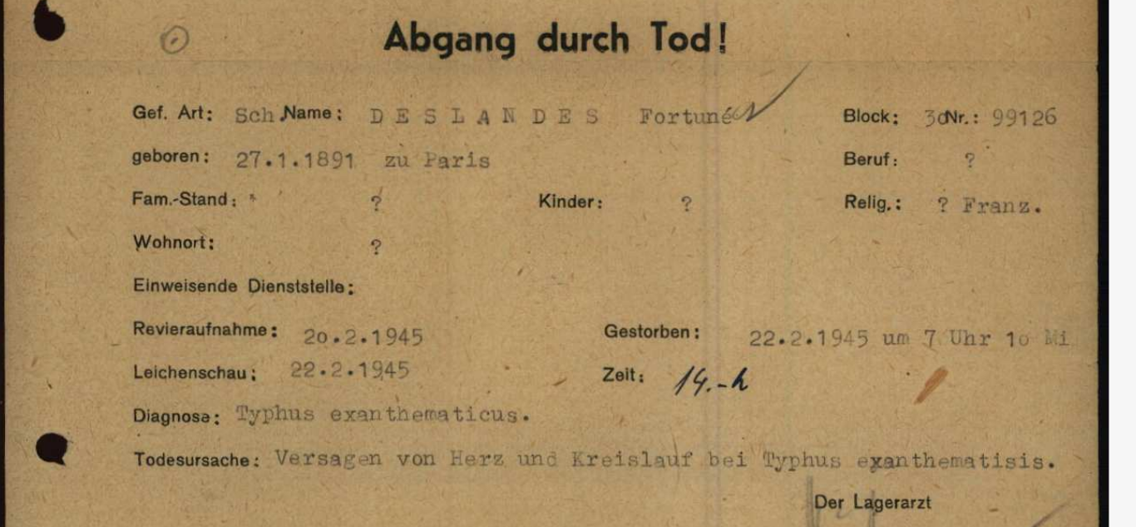
click at [564, 202] on img at bounding box center [569, 222] width 796 height 360
